Goal: Task Accomplishment & Management: Use online tool/utility

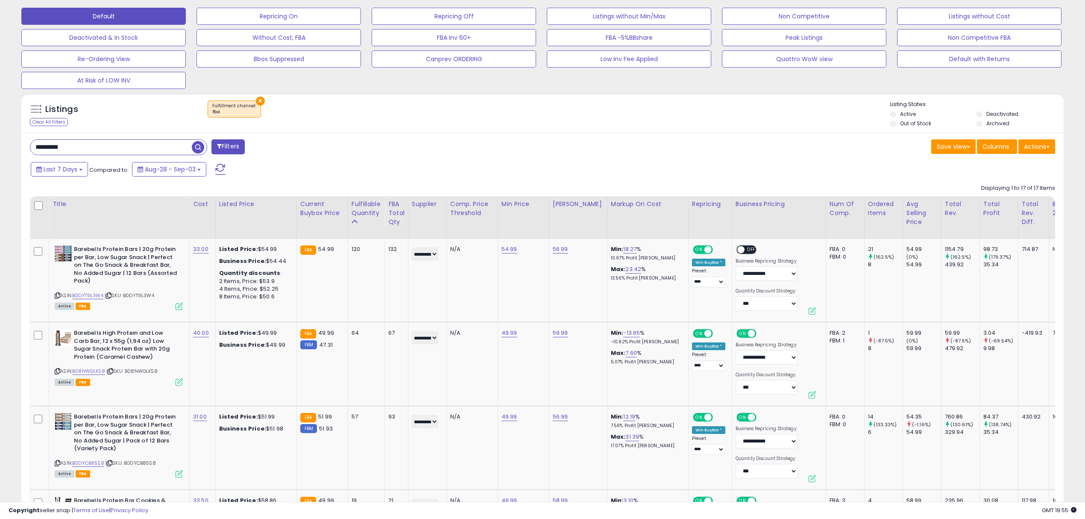
scroll to position [175, 605]
drag, startPoint x: 101, startPoint y: 149, endPoint x: -47, endPoint y: 149, distance: 147.8
paste input "**"
type input "**********"
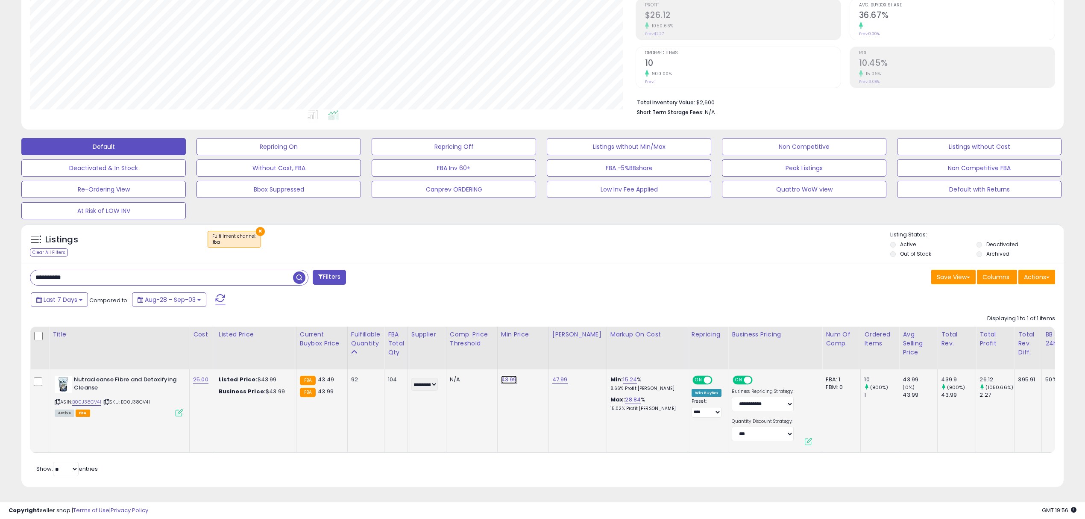
click at [510, 313] on link "43.99" at bounding box center [509, 379] width 16 height 9
drag, startPoint x: 490, startPoint y: 351, endPoint x: 415, endPoint y: 349, distance: 74.3
click at [416, 313] on table "Title Cost" at bounding box center [844, 389] width 1629 height 126
type input "*****"
click button "submit" at bounding box center [532, 357] width 15 height 13
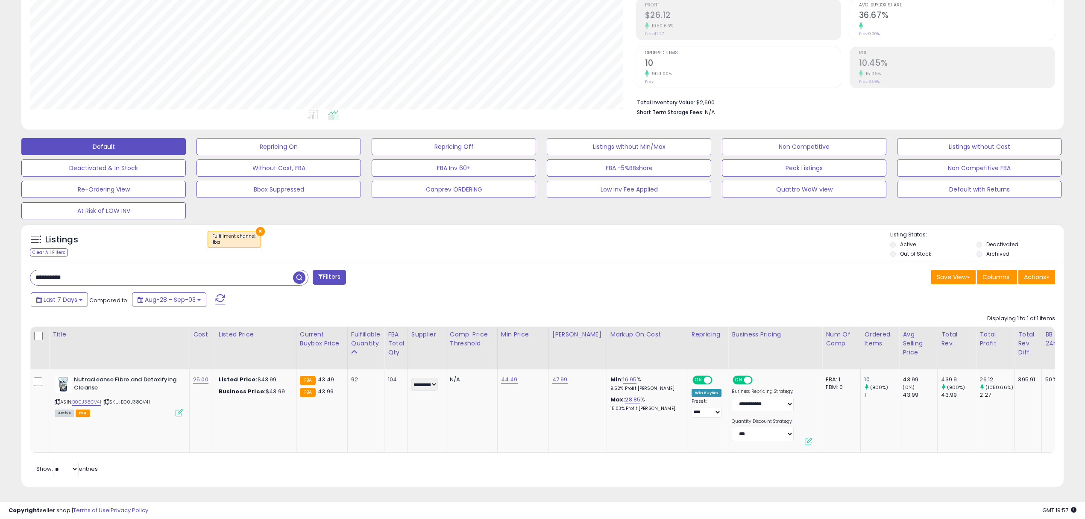
drag, startPoint x: 112, startPoint y: 270, endPoint x: -90, endPoint y: 273, distance: 202.1
click at [0, 273] on html "Unable to login Retrieving listings data.. has not yet accepted the Terms of Us…" at bounding box center [542, 128] width 1085 height 519
paste input "text"
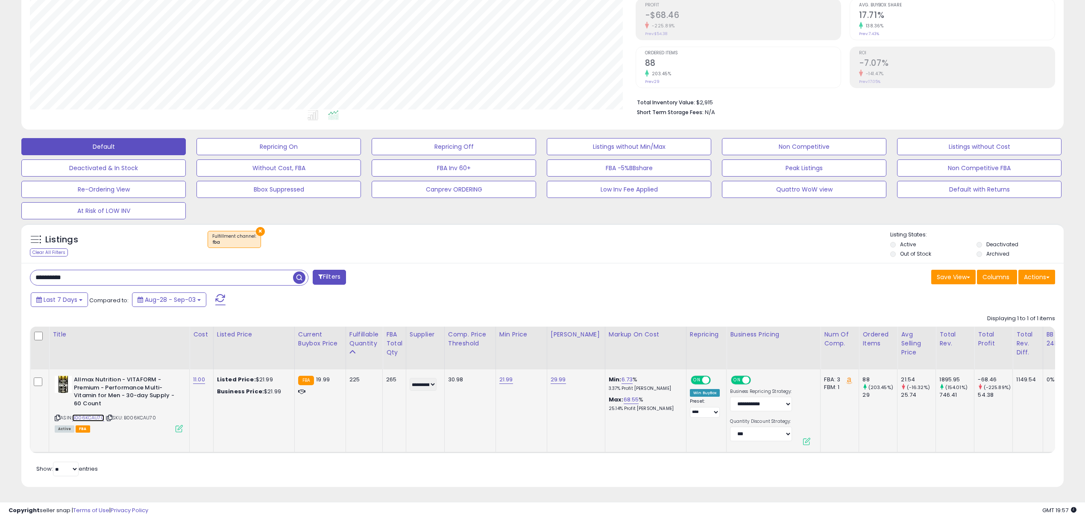
click at [85, 313] on link "B006KCAU70" at bounding box center [88, 417] width 32 height 7
click at [609, 313] on p "3.37% Profit [PERSON_NAME]" at bounding box center [644, 388] width 71 height 6
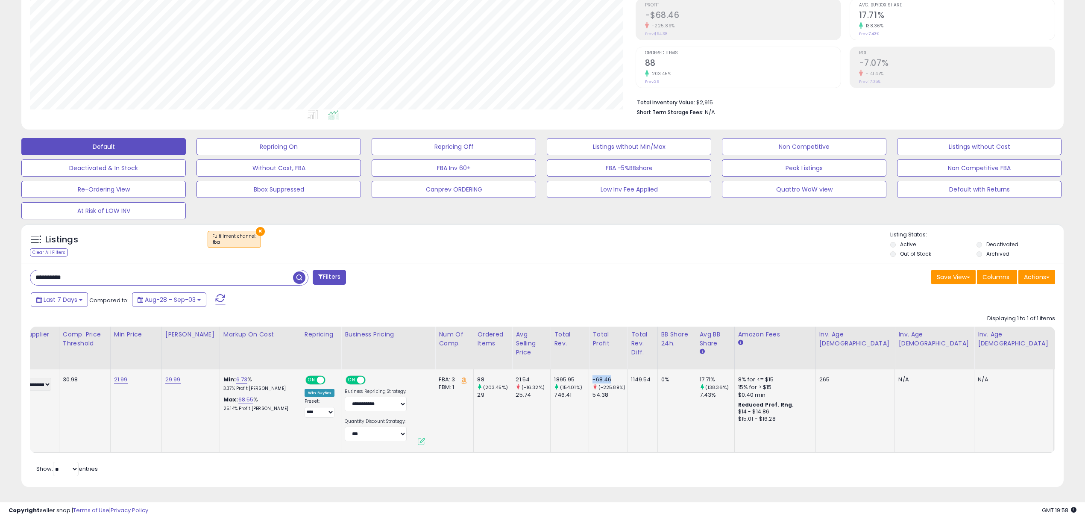
drag, startPoint x: 584, startPoint y: 370, endPoint x: 619, endPoint y: 365, distance: 34.6
click at [619, 313] on td "-68.46 (-225.89%) 54.38" at bounding box center [608, 410] width 38 height 83
click at [615, 313] on td "-68.46 (-225.89%) 54.38" at bounding box center [608, 410] width 38 height 83
drag, startPoint x: 583, startPoint y: 372, endPoint x: 602, endPoint y: 371, distance: 19.2
click at [602, 313] on td "-68.46 (-225.89%) 54.38" at bounding box center [608, 410] width 38 height 83
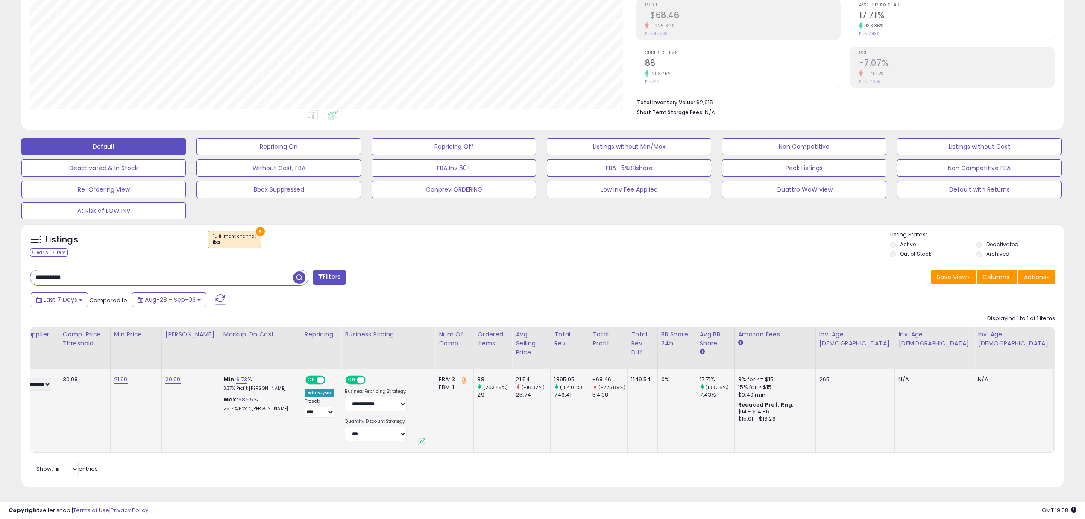
click at [612, 313] on div "-68.46" at bounding box center [609, 379] width 35 height 8
drag, startPoint x: 821, startPoint y: 374, endPoint x: 814, endPoint y: 375, distance: 6.8
click at [720, 313] on div "265" at bounding box center [853, 379] width 69 height 8
click at [720, 313] on td "265" at bounding box center [854, 410] width 79 height 83
drag, startPoint x: 468, startPoint y: 371, endPoint x: 484, endPoint y: 371, distance: 16.2
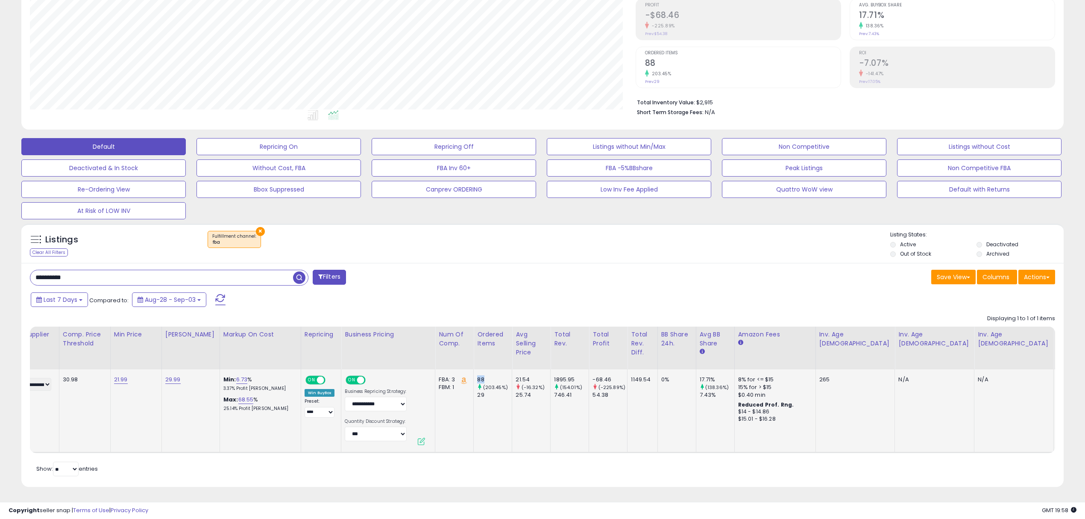
click at [484, 313] on td "88 (203.45%) 29" at bounding box center [493, 410] width 38 height 83
click at [503, 313] on div "(203.45%)" at bounding box center [494, 387] width 35 height 8
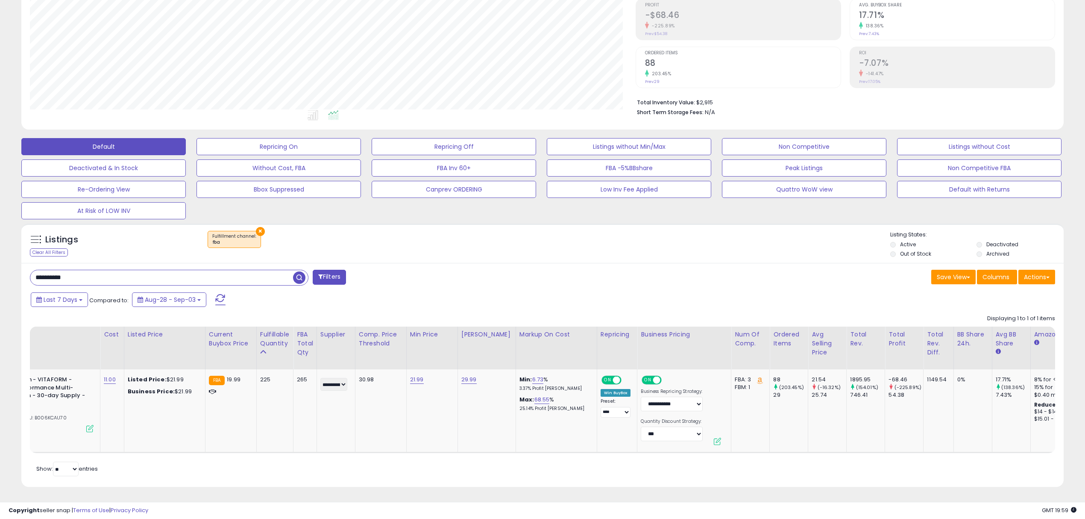
scroll to position [0, 0]
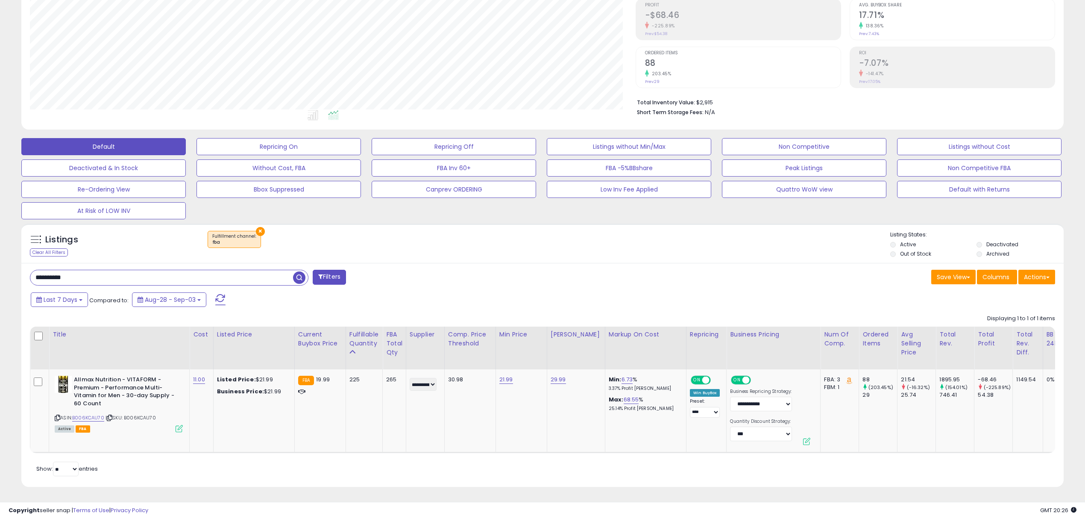
drag, startPoint x: 148, startPoint y: 273, endPoint x: -282, endPoint y: 293, distance: 429.8
click at [0, 293] on html "Unable to login Retrieving listings data.. has not yet accepted the Terms of Us…" at bounding box center [542, 128] width 1085 height 519
paste input "text"
type input "**********"
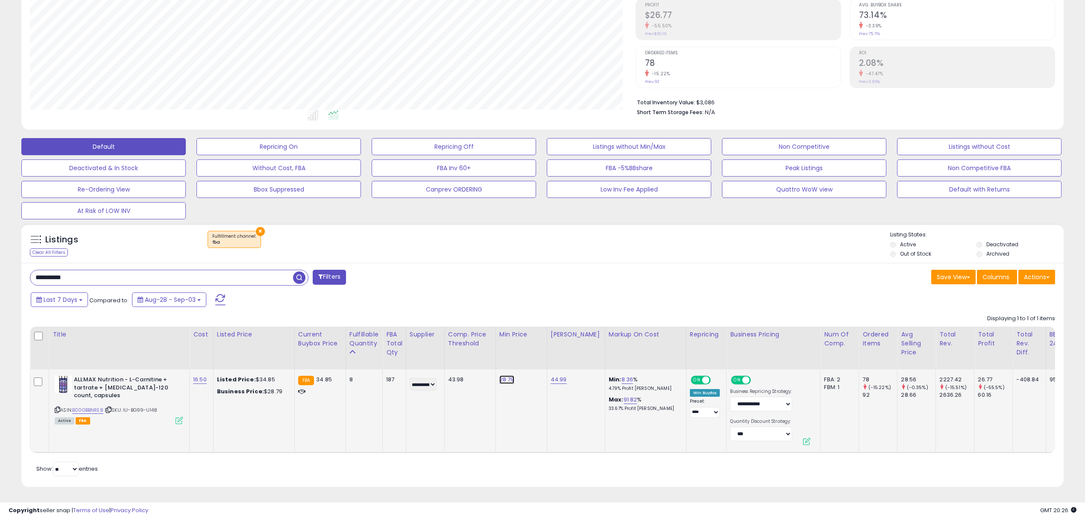
click at [504, 313] on link "28.79" at bounding box center [506, 379] width 15 height 9
type input "*****"
click button "submit" at bounding box center [531, 357] width 15 height 13
click at [501, 313] on link "28.99" at bounding box center [506, 379] width 15 height 9
click at [455, 313] on input "*****" at bounding box center [483, 358] width 76 height 15
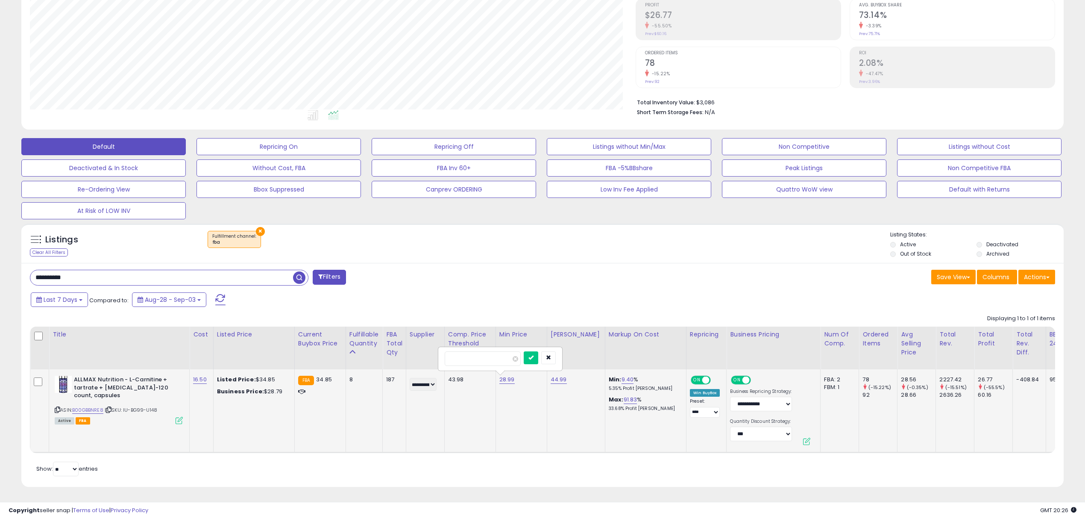
type input "*****"
click button "submit" at bounding box center [531, 357] width 15 height 13
drag, startPoint x: 96, startPoint y: 272, endPoint x: -169, endPoint y: 270, distance: 264.8
click at [0, 270] on html "Unable to login Retrieving listings data.. has not yet accepted the Terms of Us…" at bounding box center [542, 128] width 1085 height 519
paste input "text"
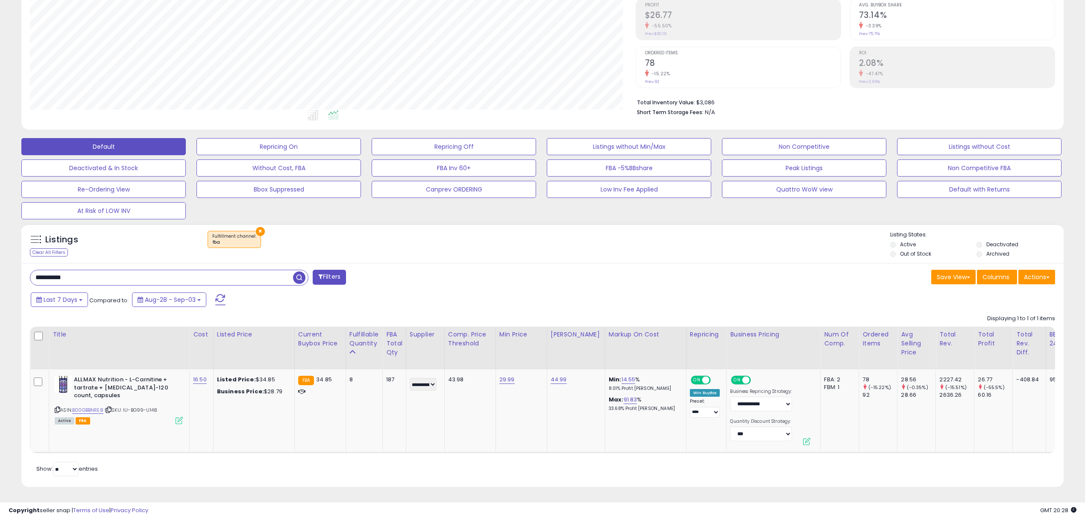
type input "**********"
